Goal: Transaction & Acquisition: Purchase product/service

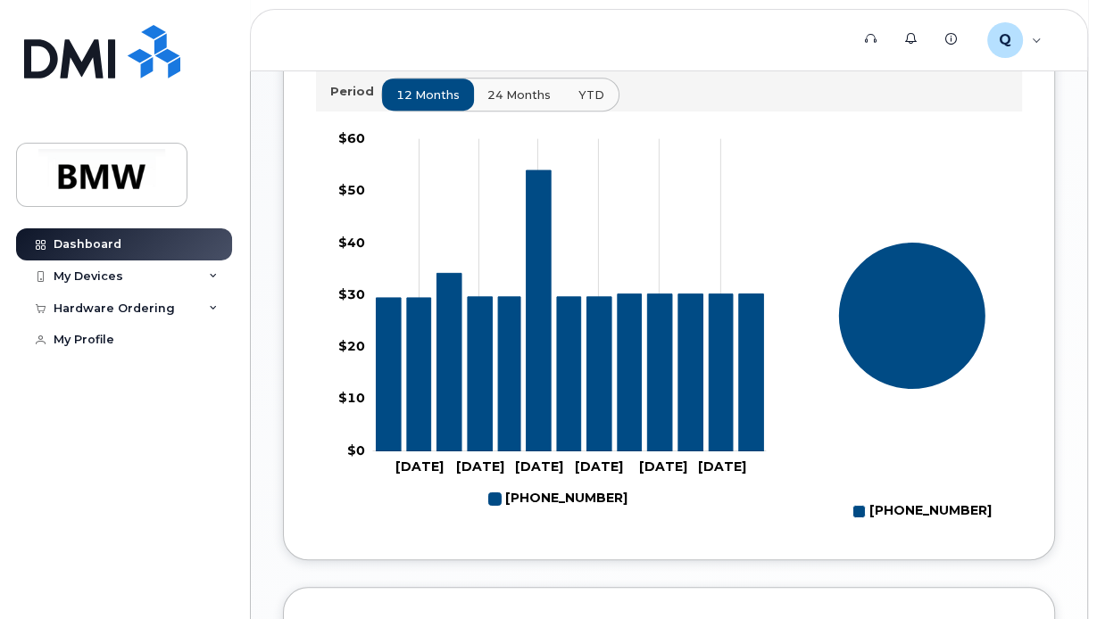
scroll to position [678, 0]
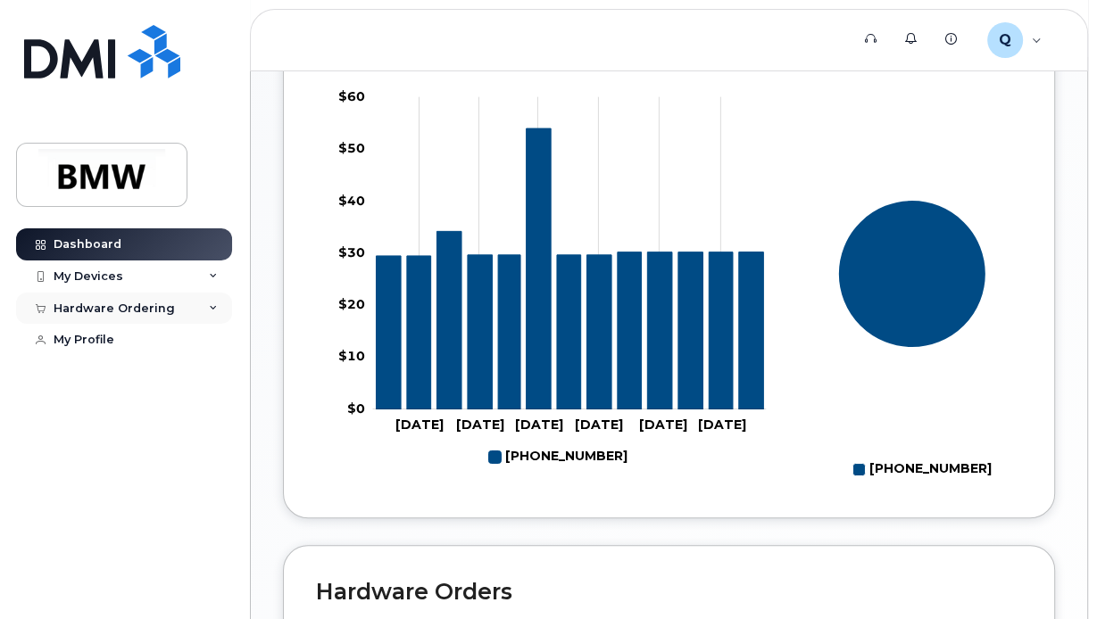
click at [211, 305] on icon at bounding box center [213, 308] width 9 height 9
click at [125, 339] on link "New Order" at bounding box center [139, 341] width 185 height 34
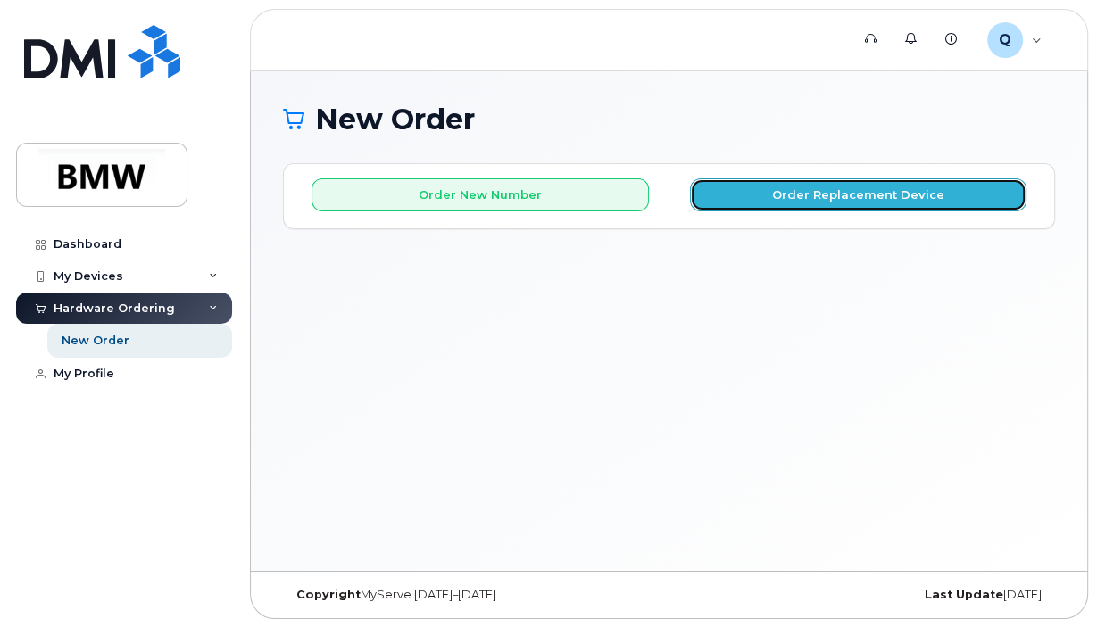
click at [790, 198] on button "Order Replacement Device" at bounding box center [858, 194] width 337 height 33
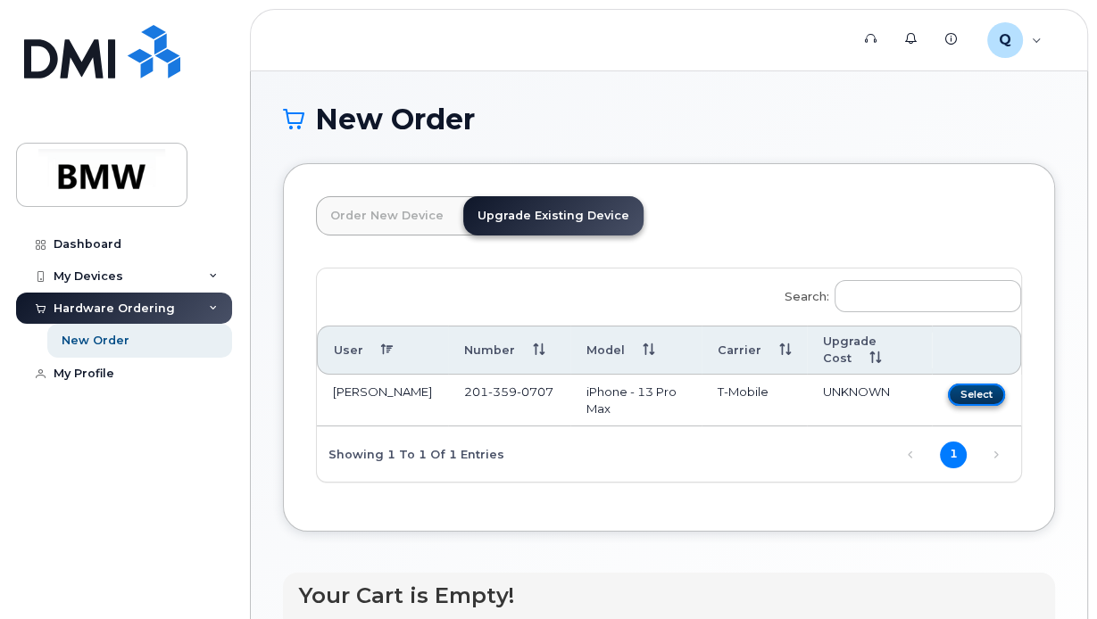
click at [987, 391] on button "Select" at bounding box center [976, 395] width 57 height 22
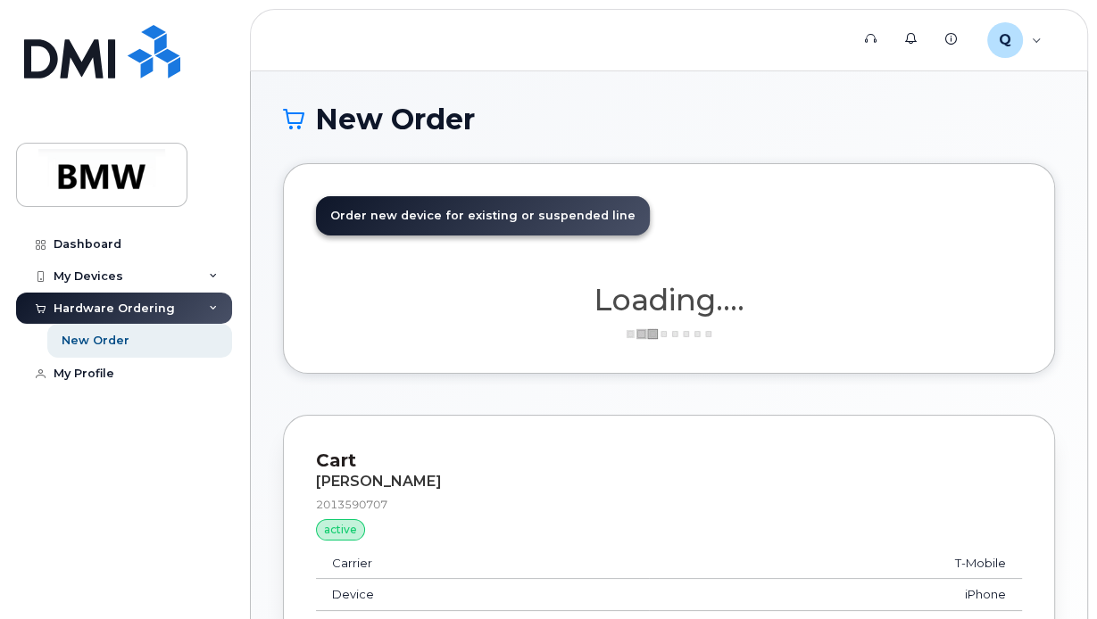
click at [1066, 399] on div "New Order × Share This Order If you want to allow others to create or edit orde…" at bounding box center [669, 429] width 836 height 716
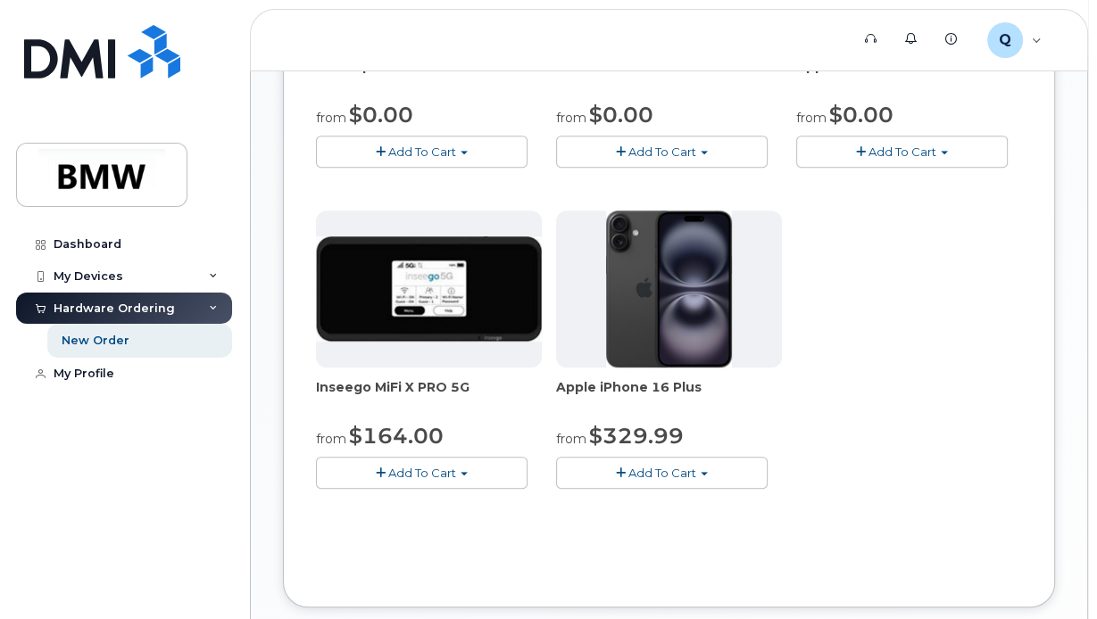
scroll to position [615, 0]
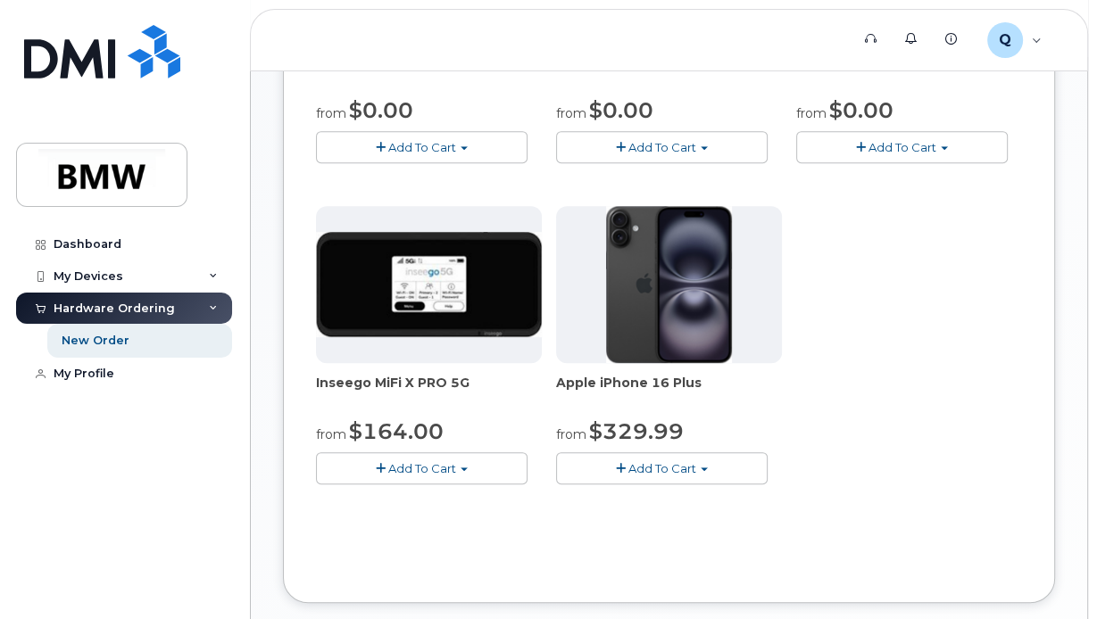
click at [705, 463] on button "Add To Cart" at bounding box center [661, 467] width 211 height 31
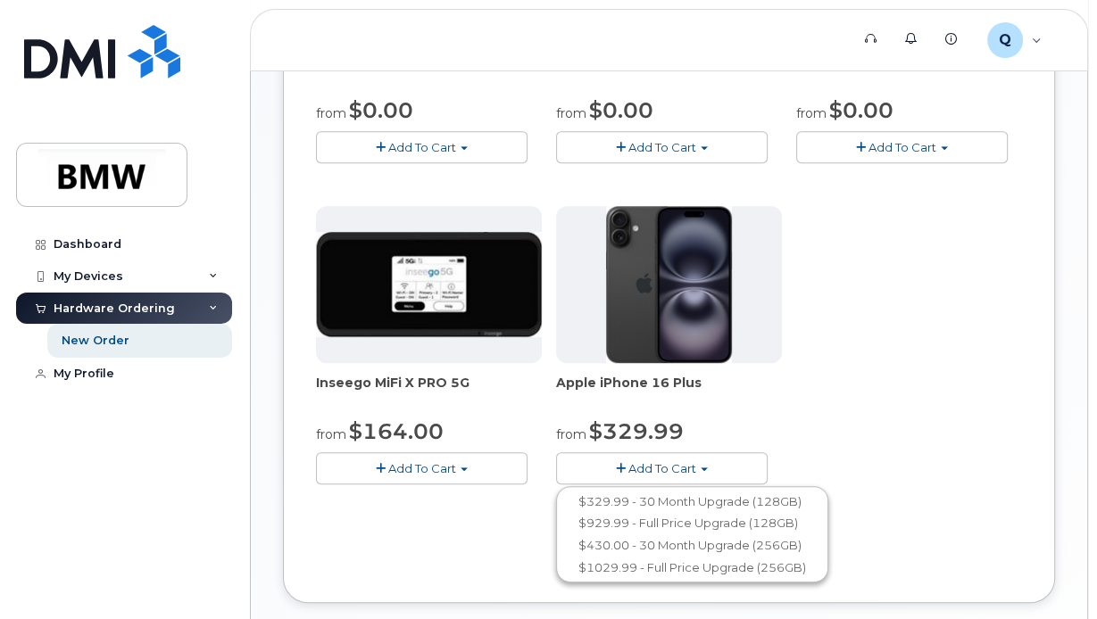
click at [946, 146] on span "button" at bounding box center [943, 148] width 7 height 4
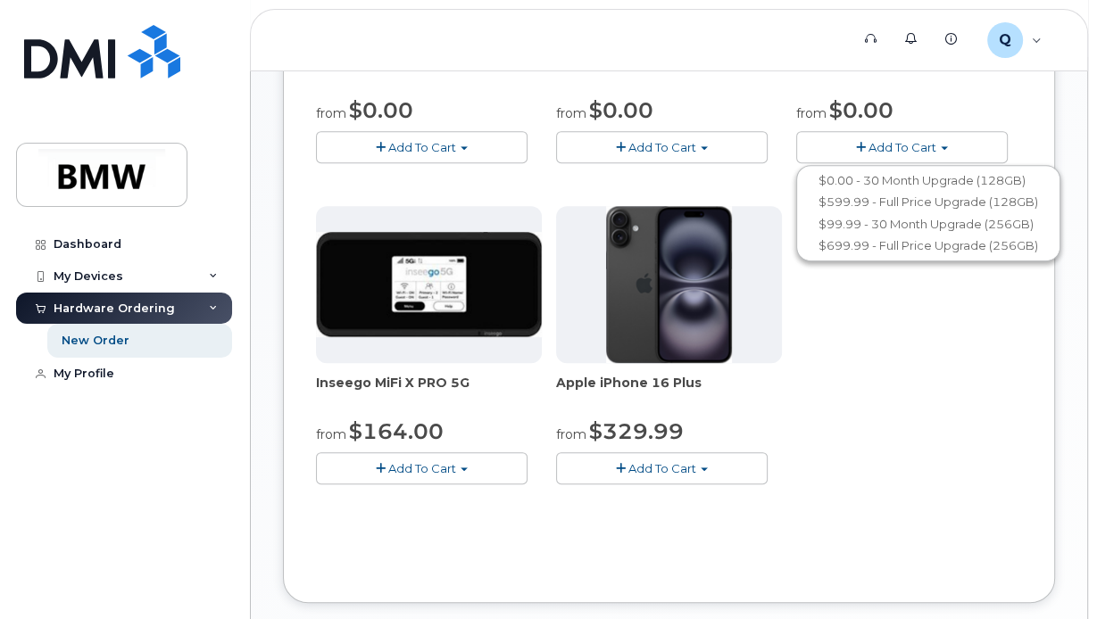
click at [809, 429] on div "TCL Flip Go from $0.00 Add To Cart $0.00 - 30 month Upgrade $96.00 - Full Price…" at bounding box center [669, 199] width 706 height 628
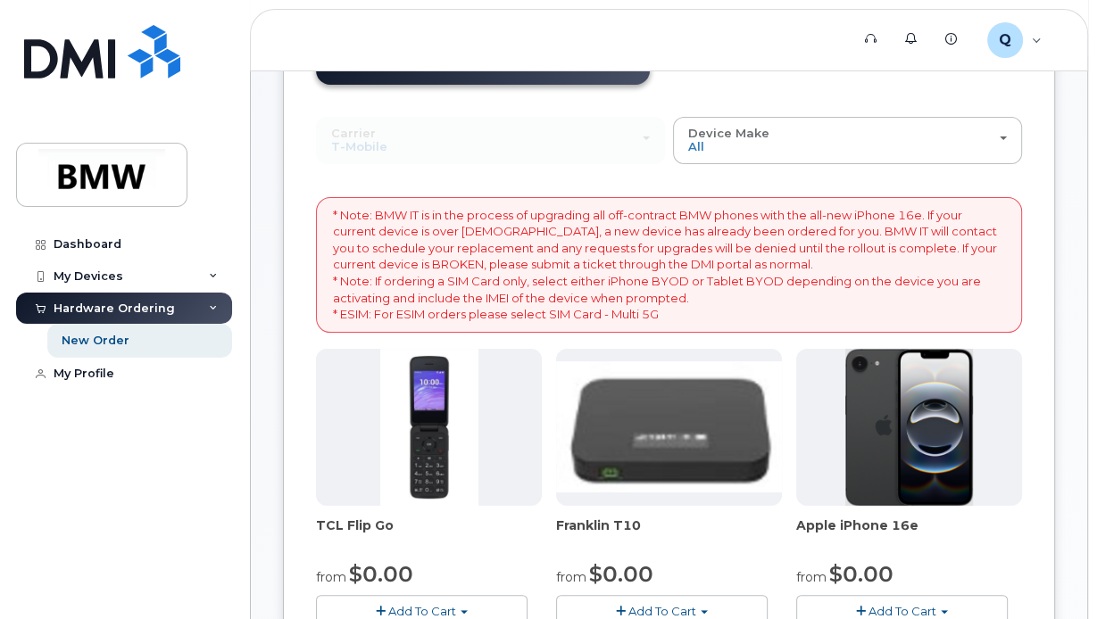
scroll to position [186, 0]
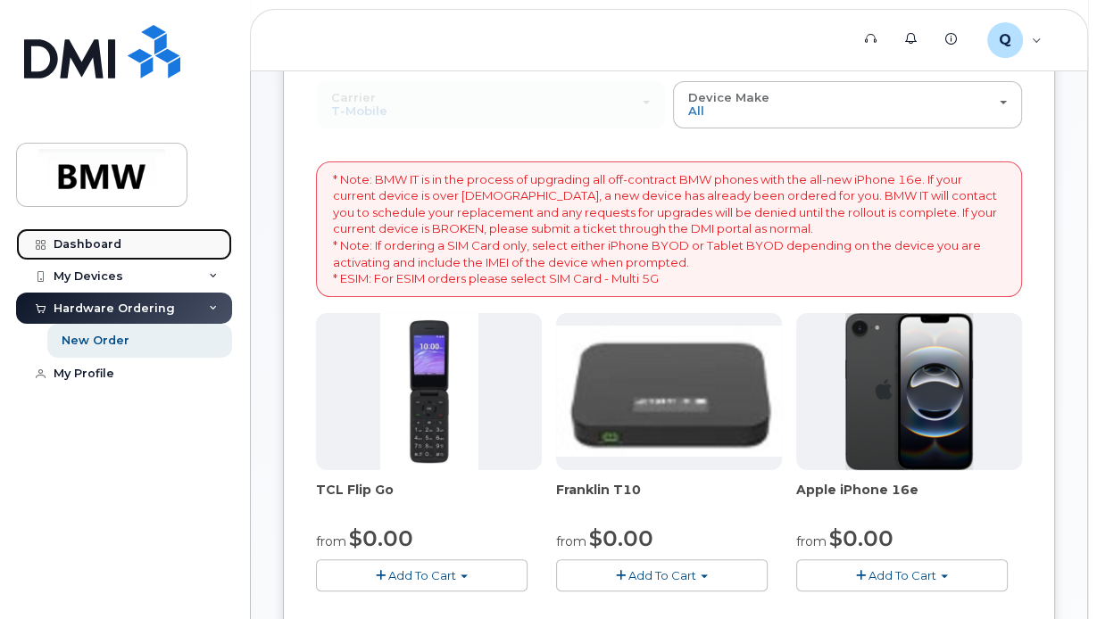
click at [73, 244] on div "Dashboard" at bounding box center [88, 244] width 68 height 14
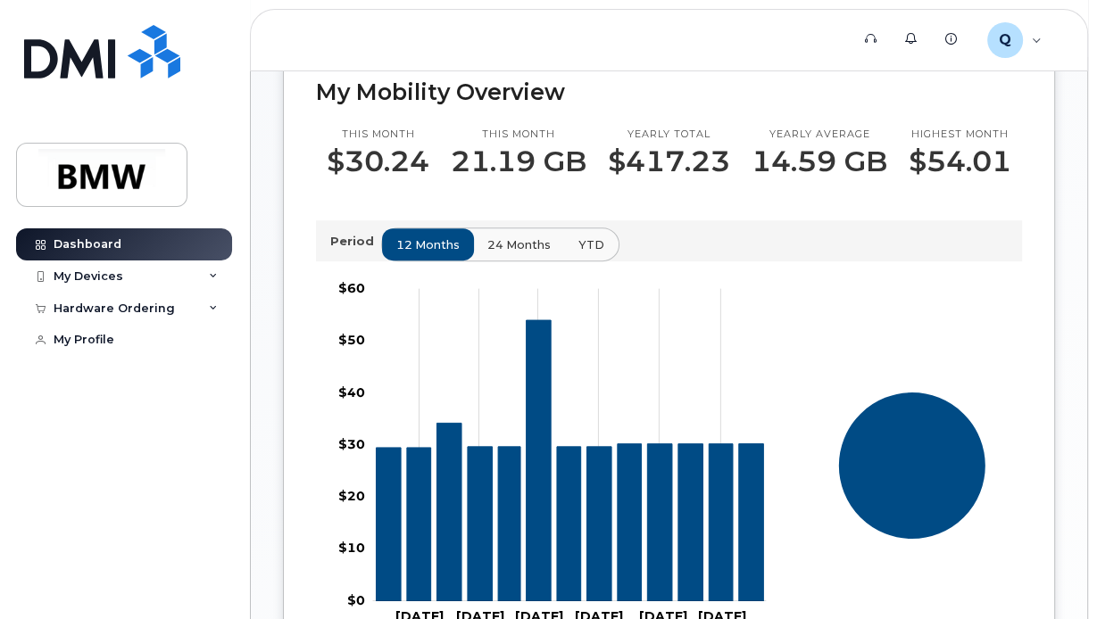
scroll to position [464, 0]
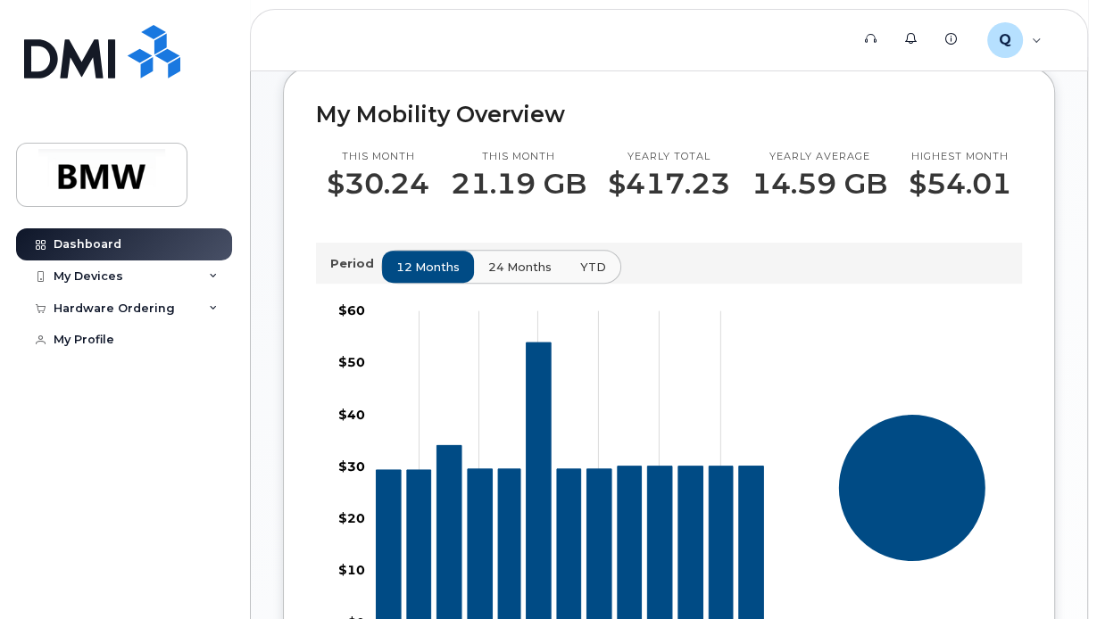
click at [525, 276] on span "24 months" at bounding box center [519, 267] width 63 height 17
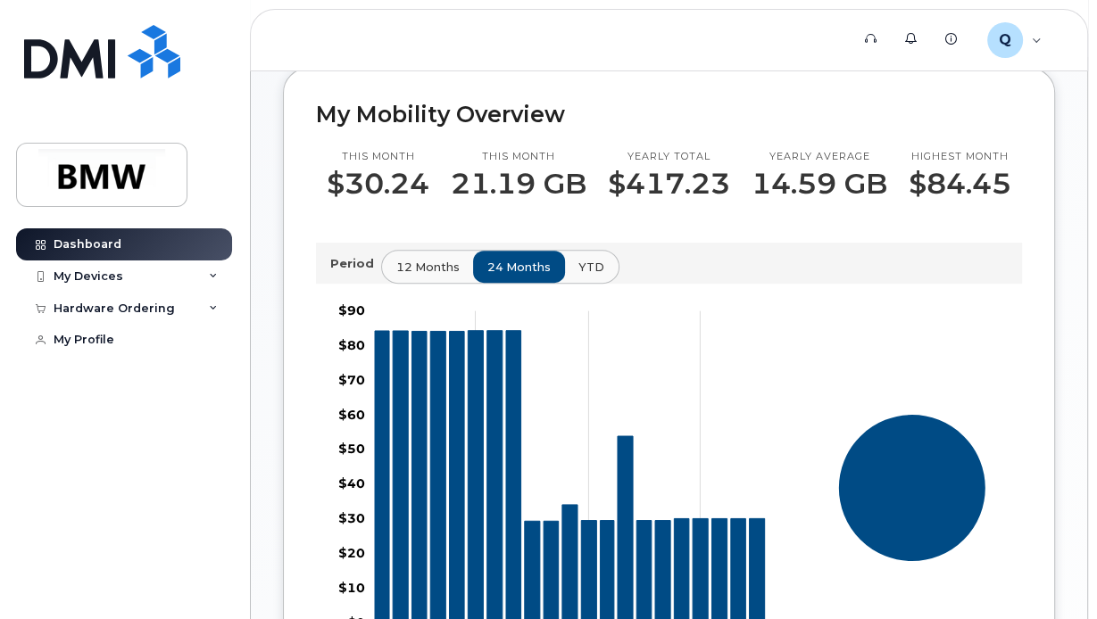
click at [1068, 372] on div "QT36836 Welcome to the BMW Mobile Support Desk Portal If you need assistance, c…" at bounding box center [669, 337] width 836 height 1461
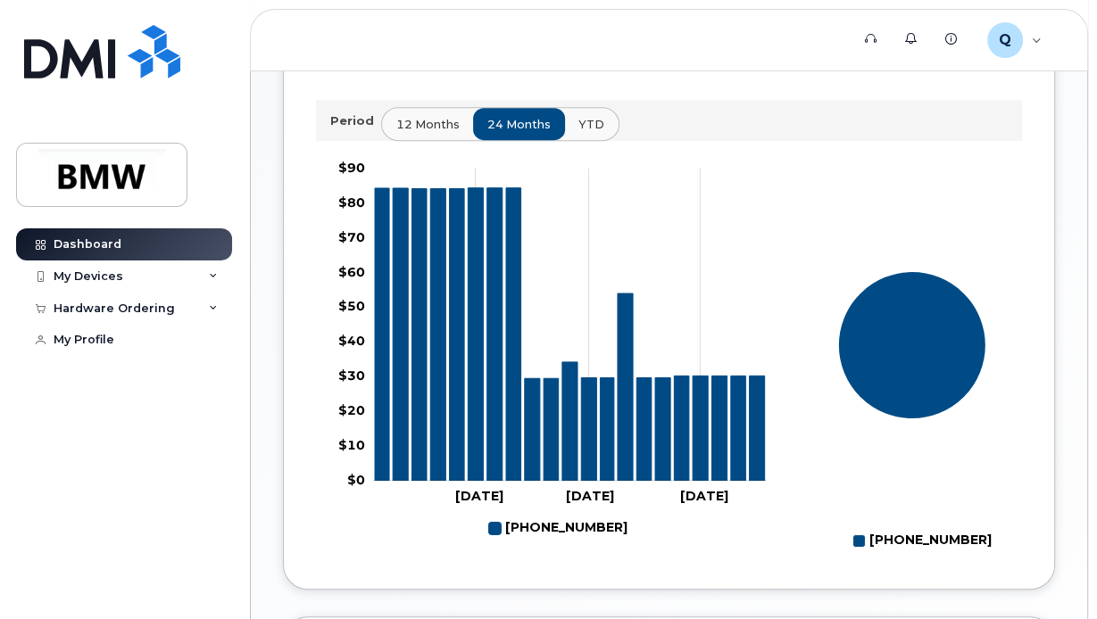
scroll to position [571, 0]
